Goal: Entertainment & Leisure: Consume media (video, audio)

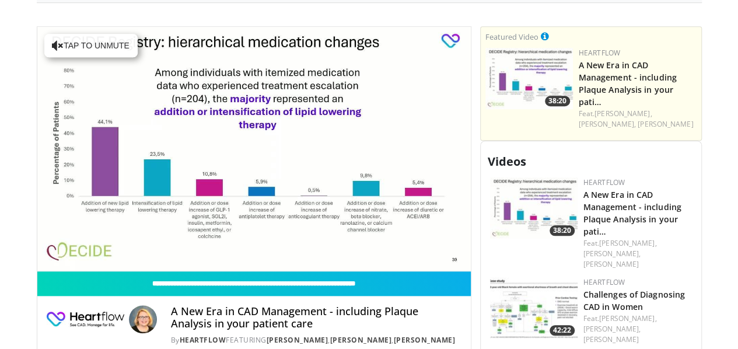
scroll to position [467, 0]
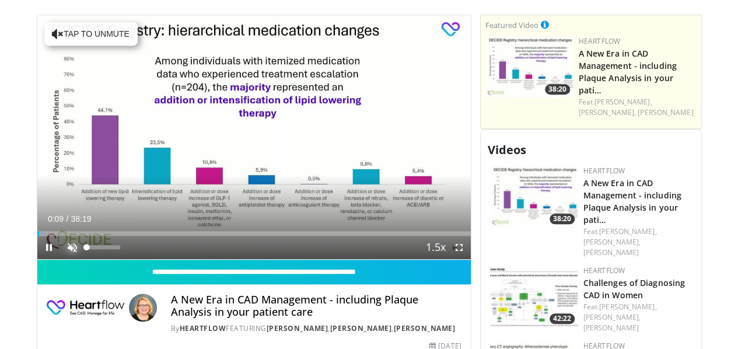
click at [61, 259] on span "Video Player" at bounding box center [72, 247] width 23 height 23
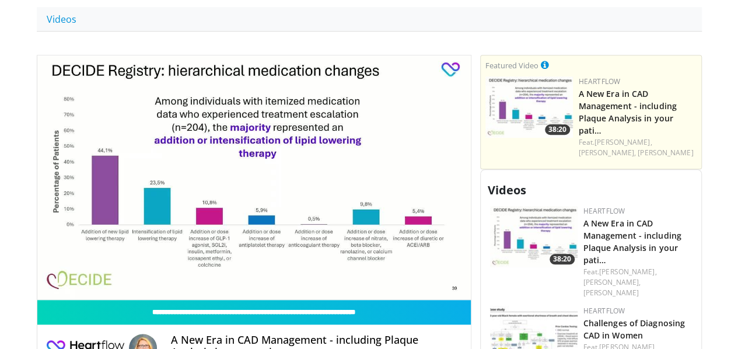
scroll to position [408, 0]
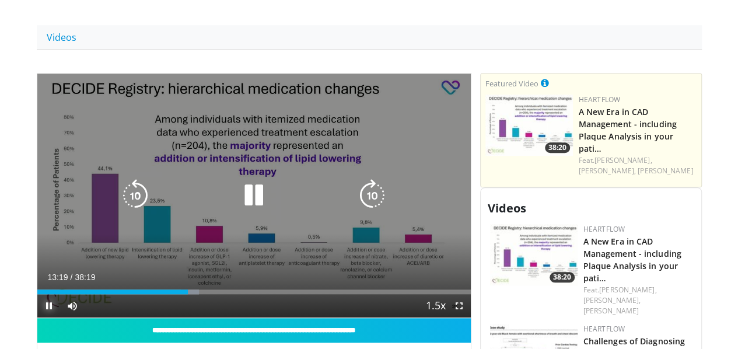
click at [37, 317] on span "Video Player" at bounding box center [48, 305] width 23 height 23
